Goal: Task Accomplishment & Management: Manage account settings

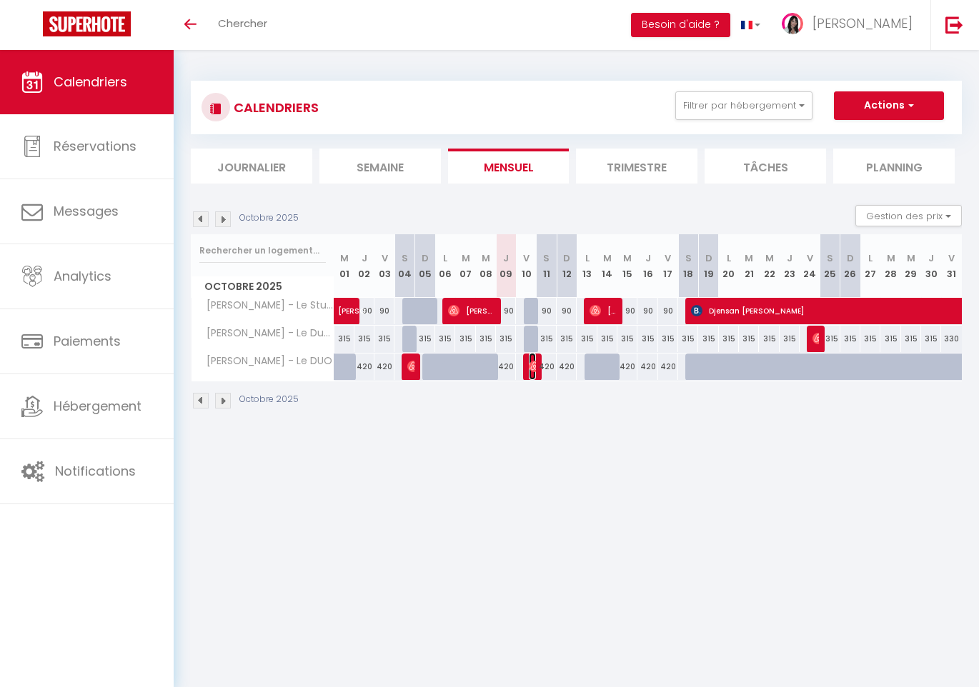
click at [532, 369] on img at bounding box center [534, 366] width 11 height 11
select select "OK"
select select "0"
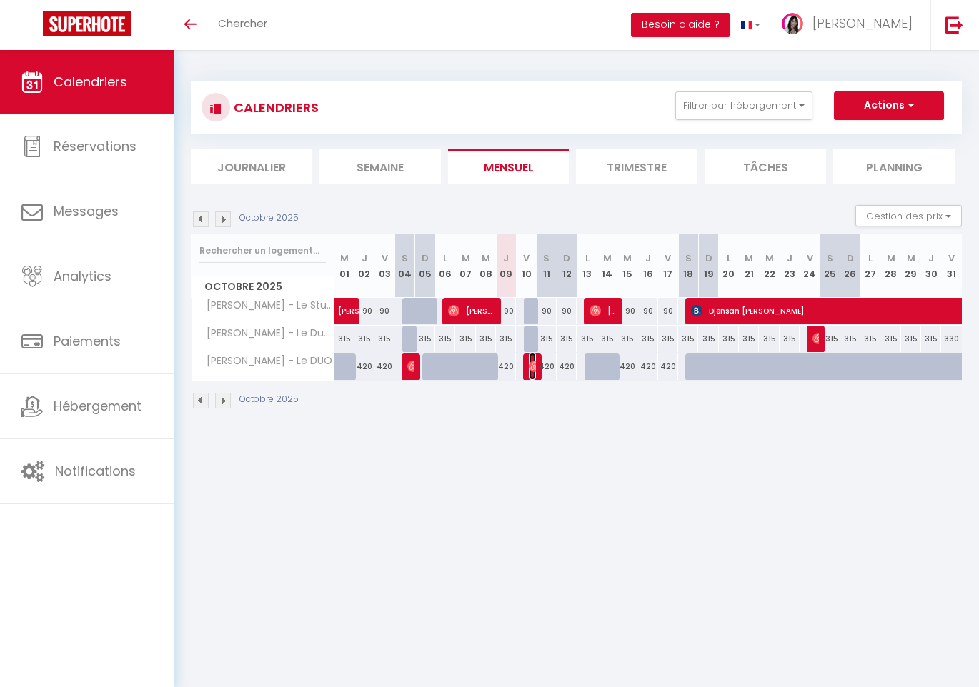
select select "1"
select select
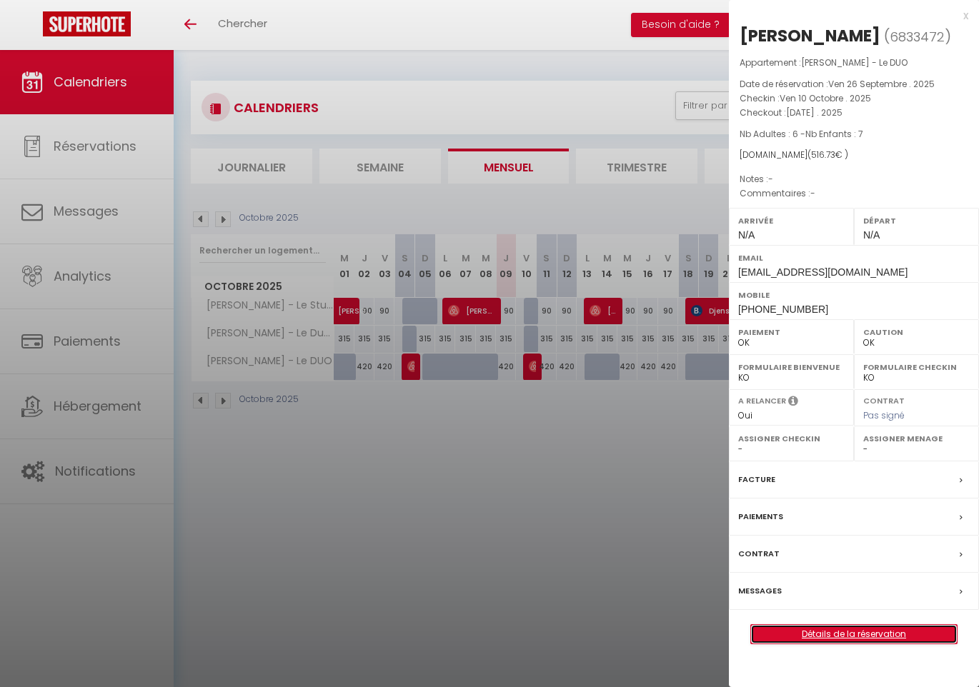
click at [843, 633] on link "Détails de la réservation" at bounding box center [854, 634] width 206 height 19
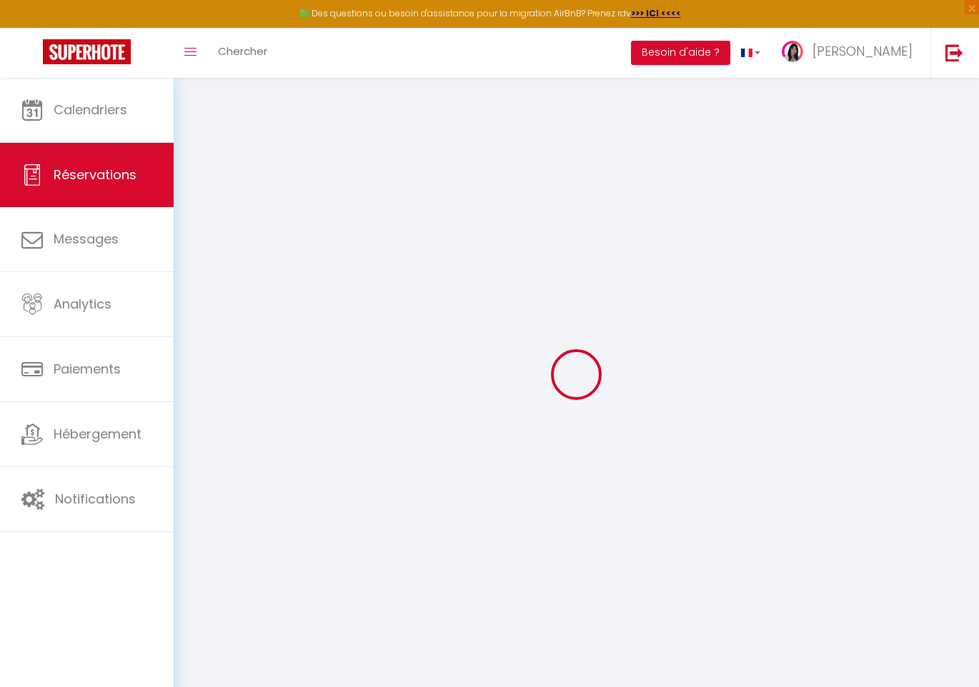
select select
checkbox input "false"
select select
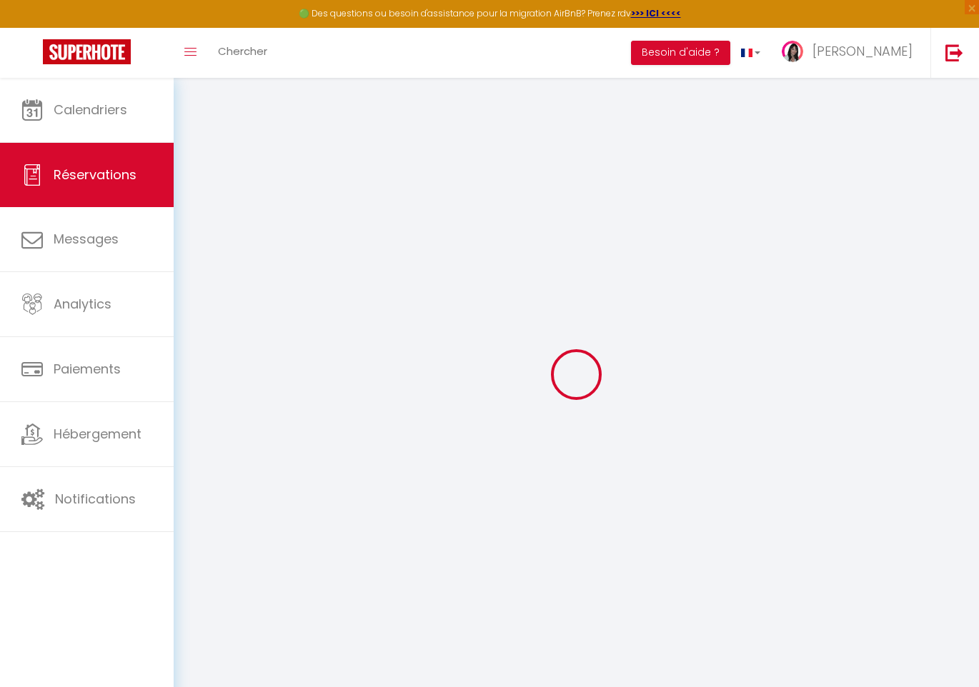
select select
checkbox input "false"
select select
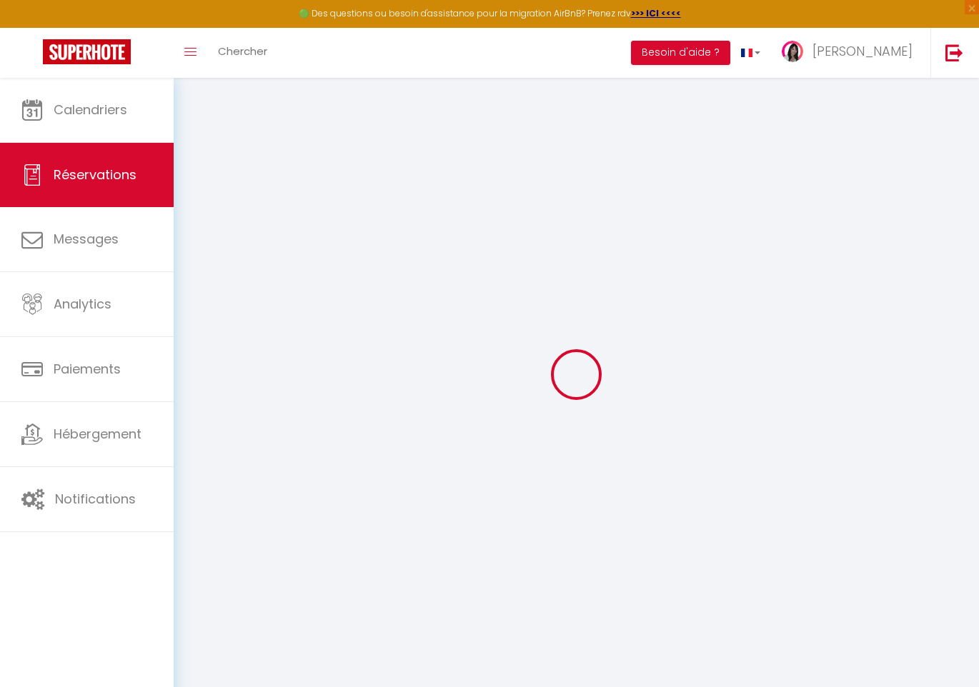
select select
checkbox input "false"
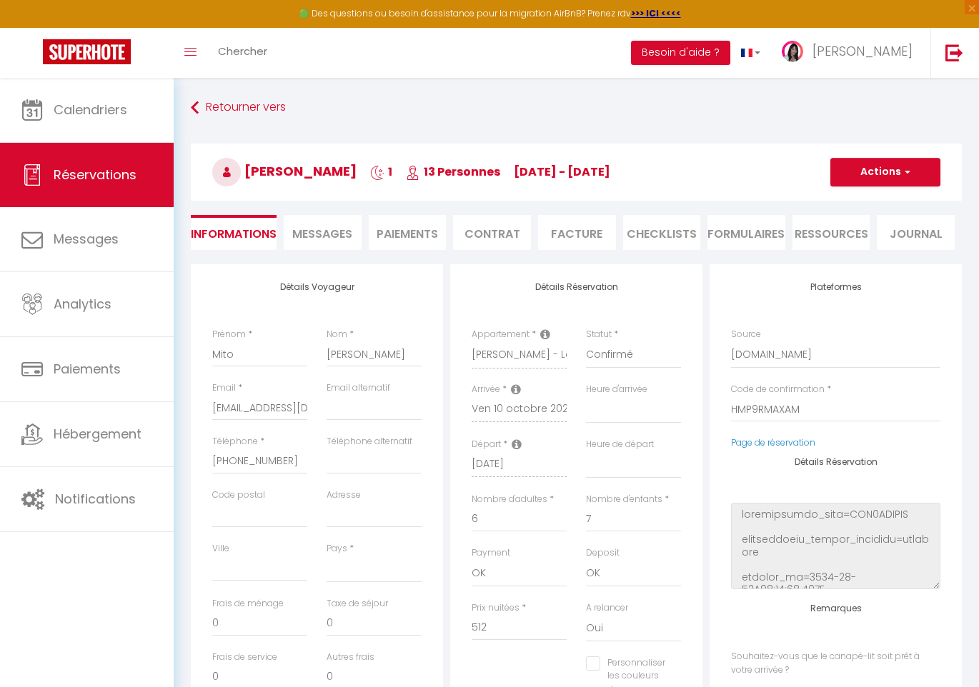
select select
type input "4.73"
select select
checkbox input "false"
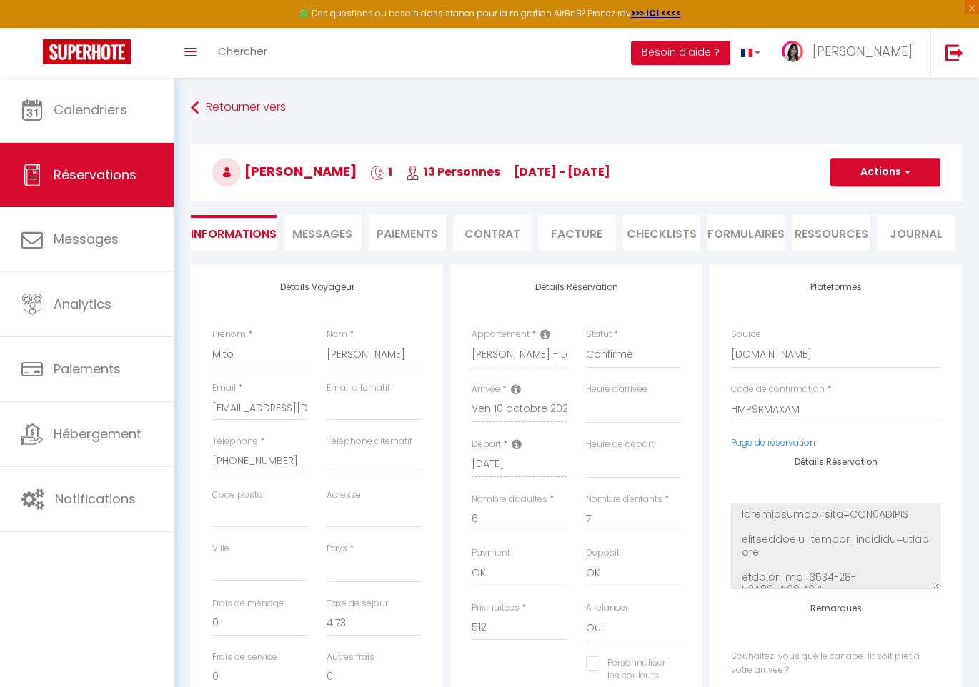
select select
checkbox input "false"
select select
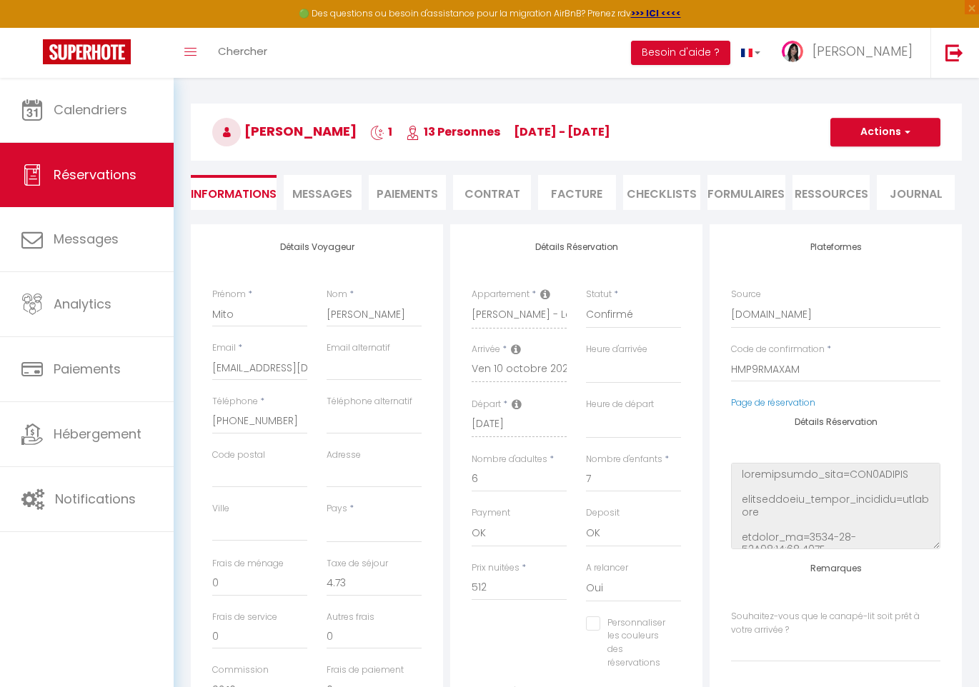
scroll to position [42, 0]
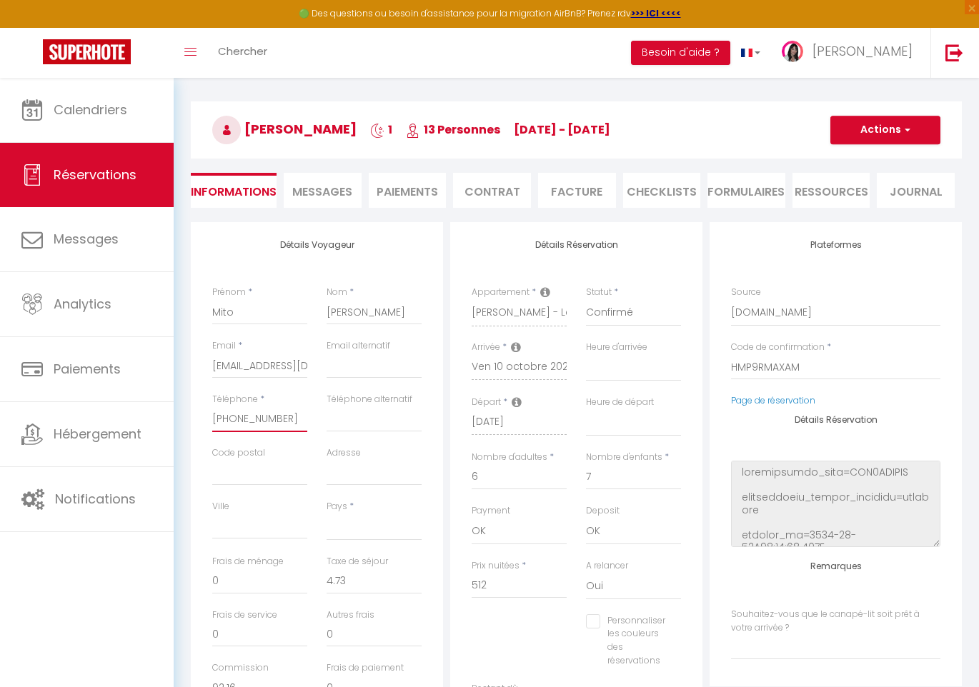
drag, startPoint x: 293, startPoint y: 420, endPoint x: 212, endPoint y: 418, distance: 80.8
click at [212, 418] on input "[PHONE_NUMBER]" at bounding box center [259, 420] width 95 height 26
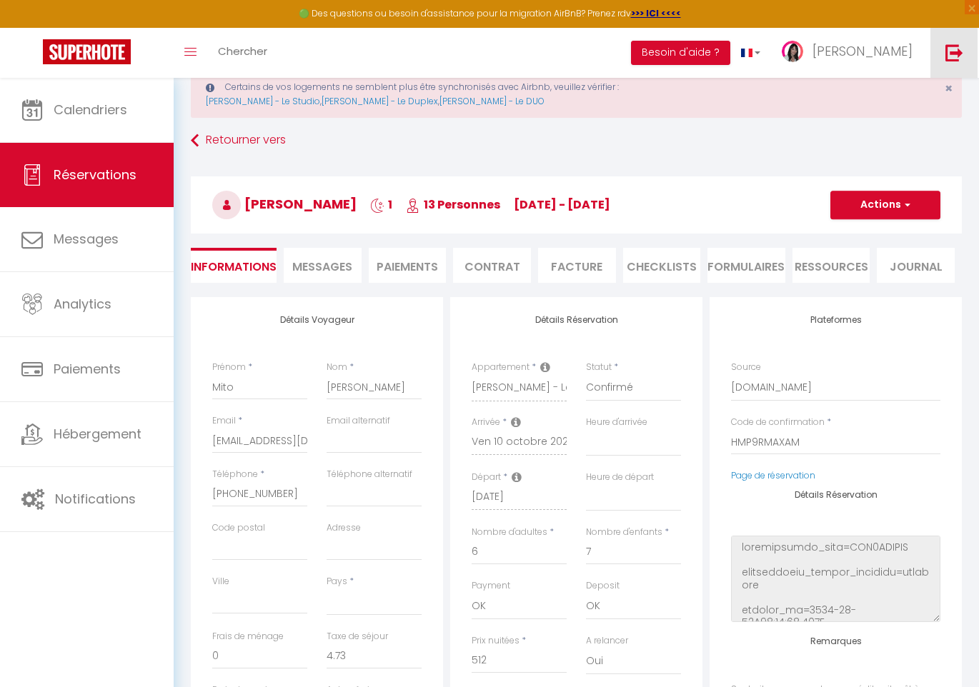
scroll to position [117, 0]
